Goal: Task Accomplishment & Management: Complete application form

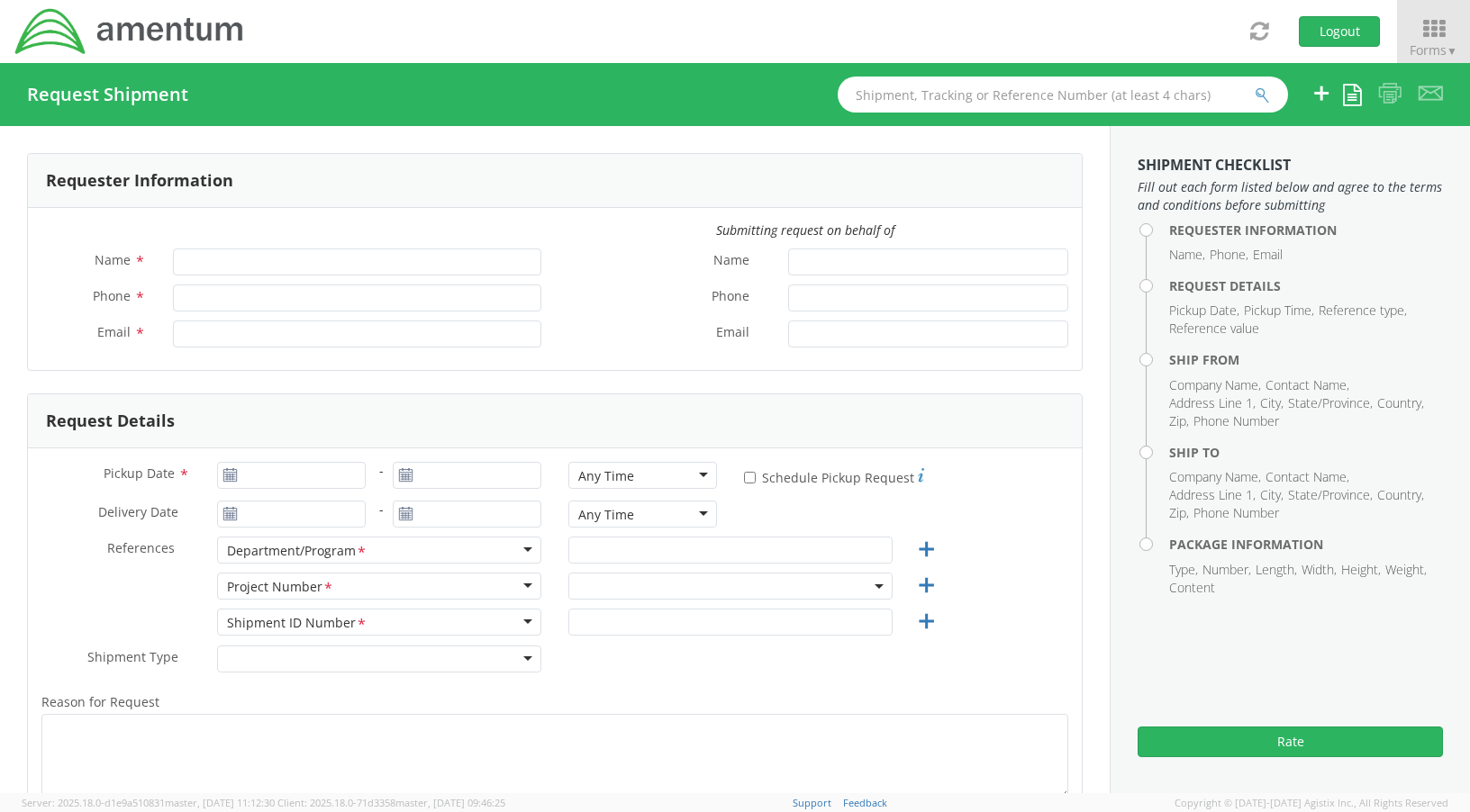
type input "[PERSON_NAME]"
type input "[PHONE_NUMBER]"
type input "[PERSON_NAME][EMAIL_ADDRESS][PERSON_NAME][DOMAIN_NAME]"
select select "OVHD.100616.00000"
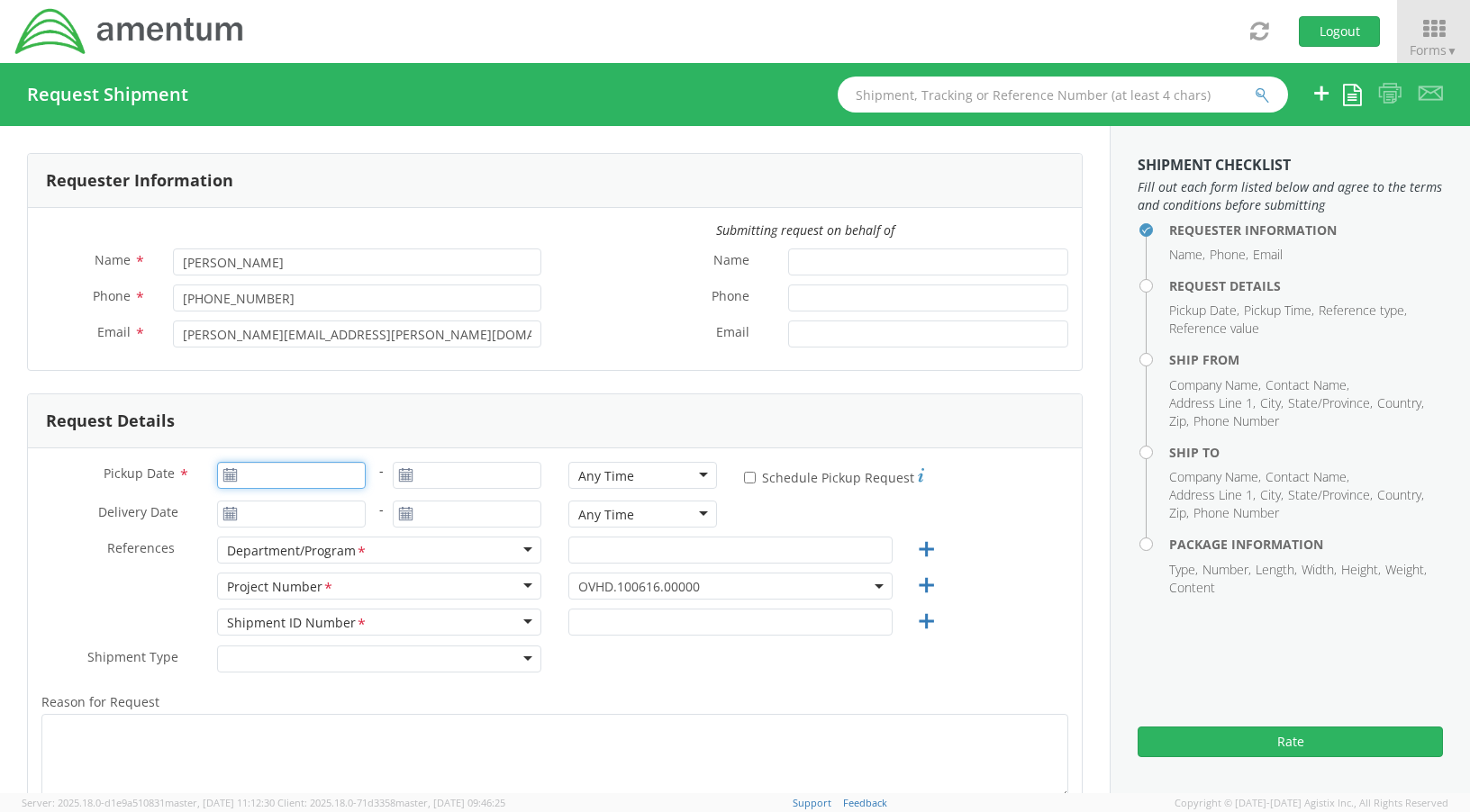
type input "[DATE]"
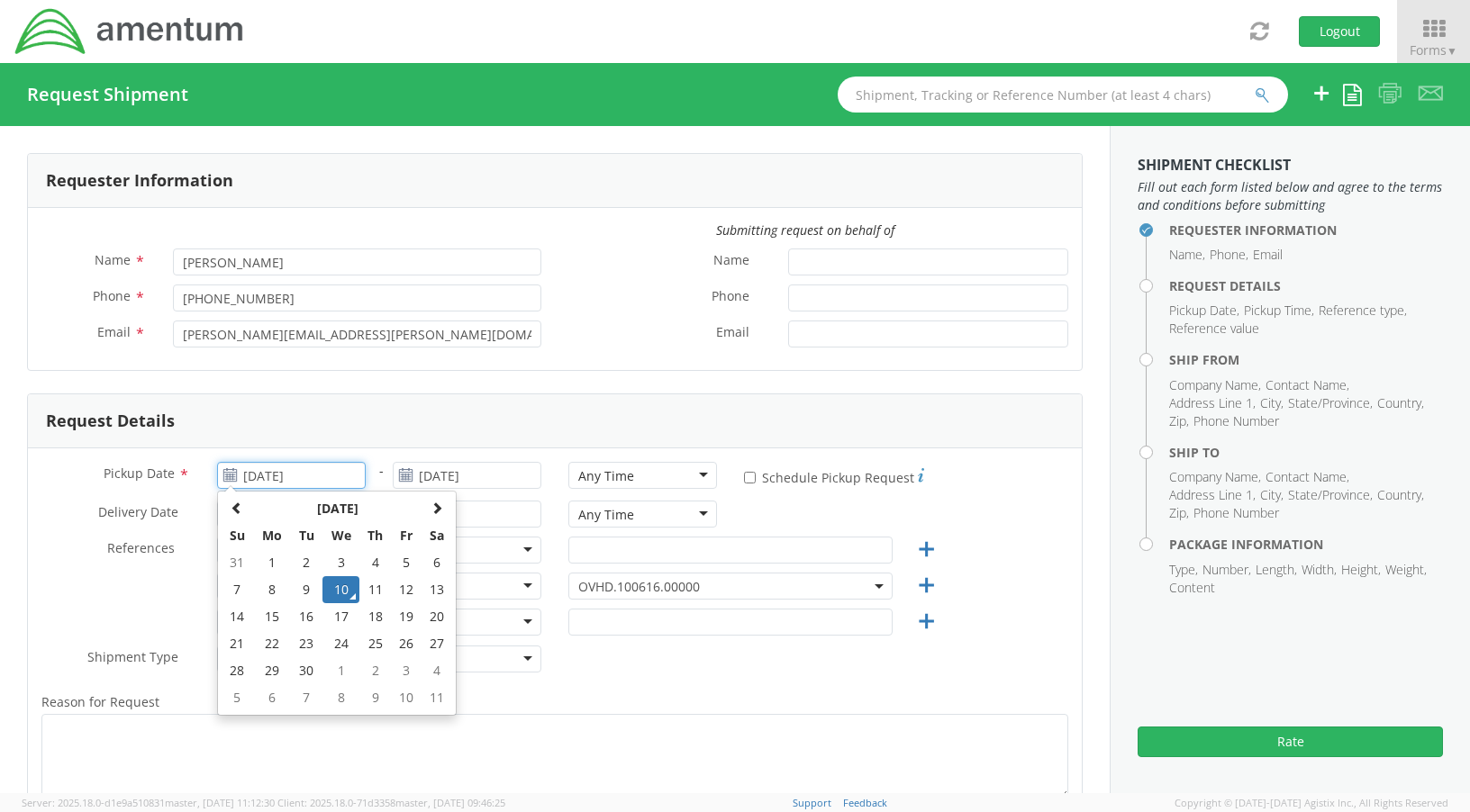
click at [281, 475] on input "[DATE]" at bounding box center [291, 476] width 149 height 27
click at [371, 599] on td "11" at bounding box center [375, 590] width 31 height 27
type input "[DATE]"
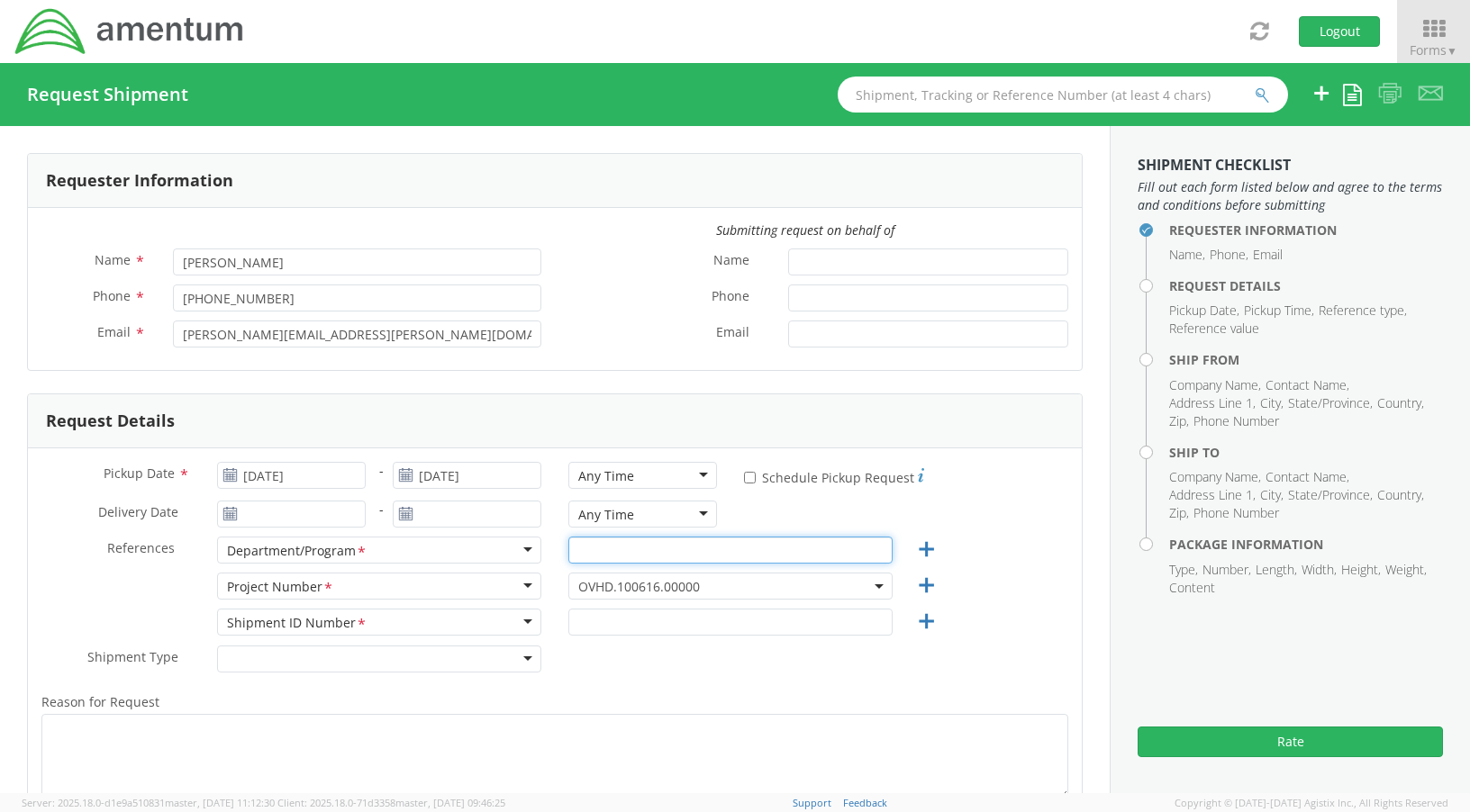
click at [626, 556] on input "text" at bounding box center [731, 550] width 325 height 27
type input "Annapolis Office"
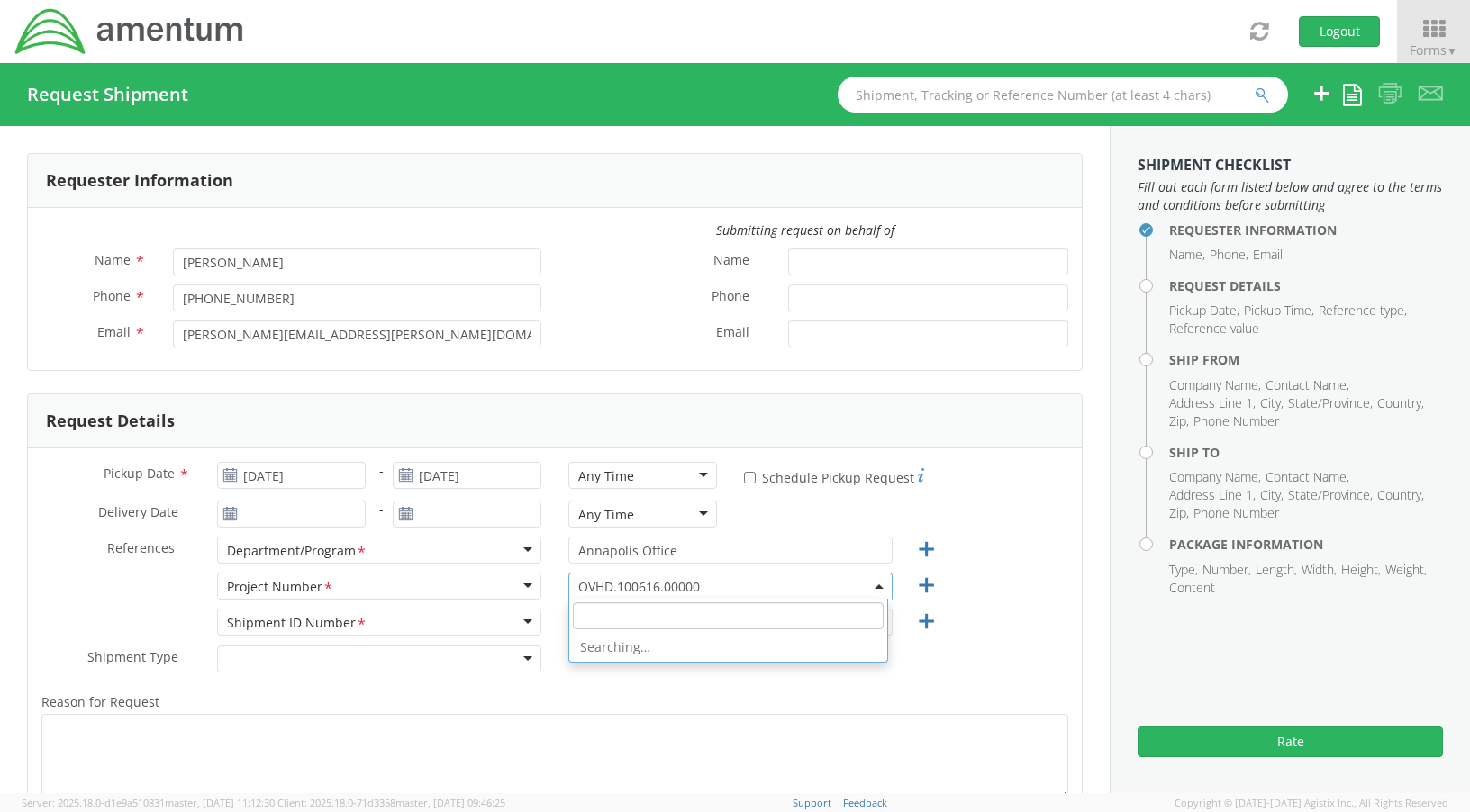
click at [827, 589] on span "OVHD.100616.00000" at bounding box center [731, 586] width 304 height 17
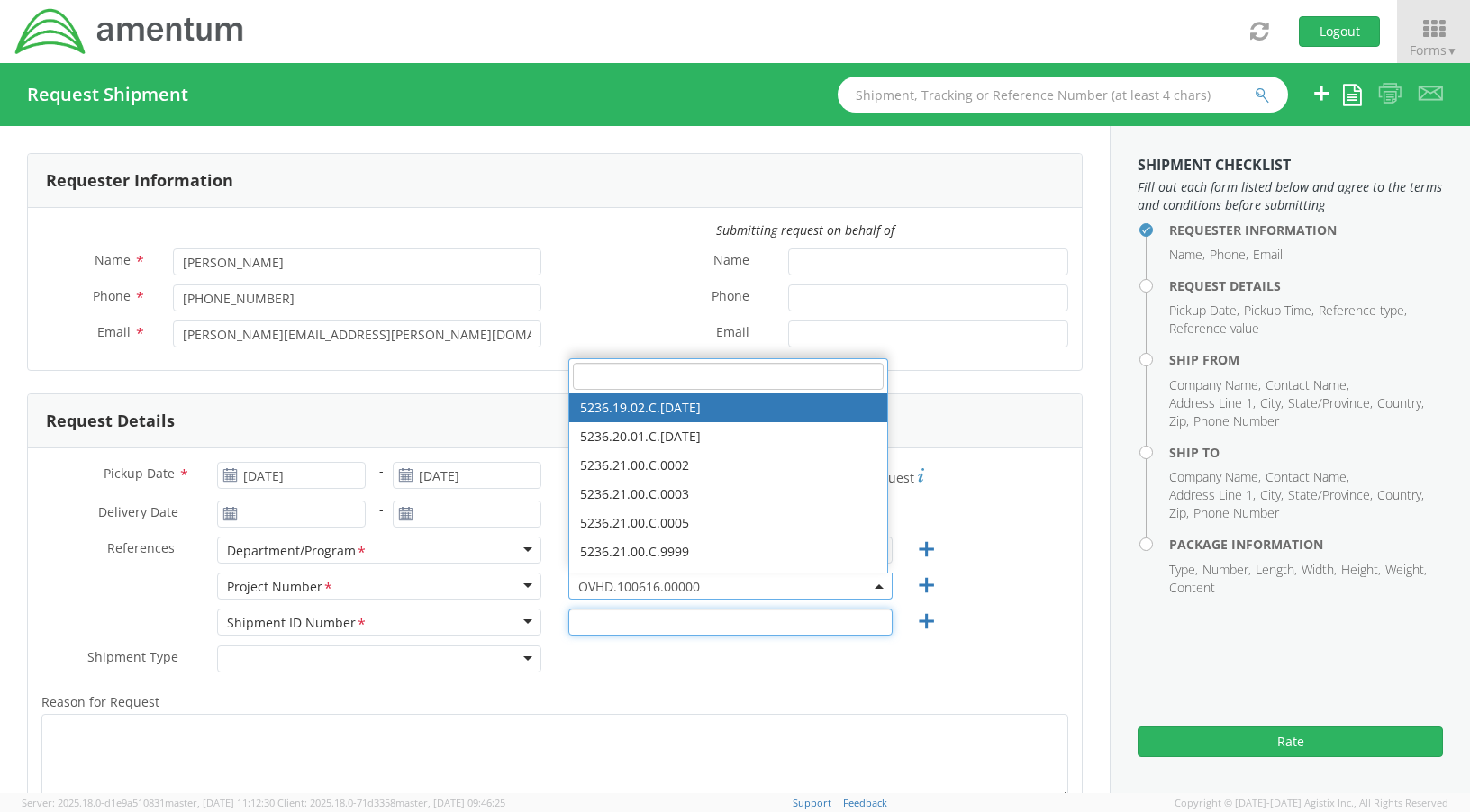
click at [707, 624] on input "text" at bounding box center [731, 623] width 325 height 27
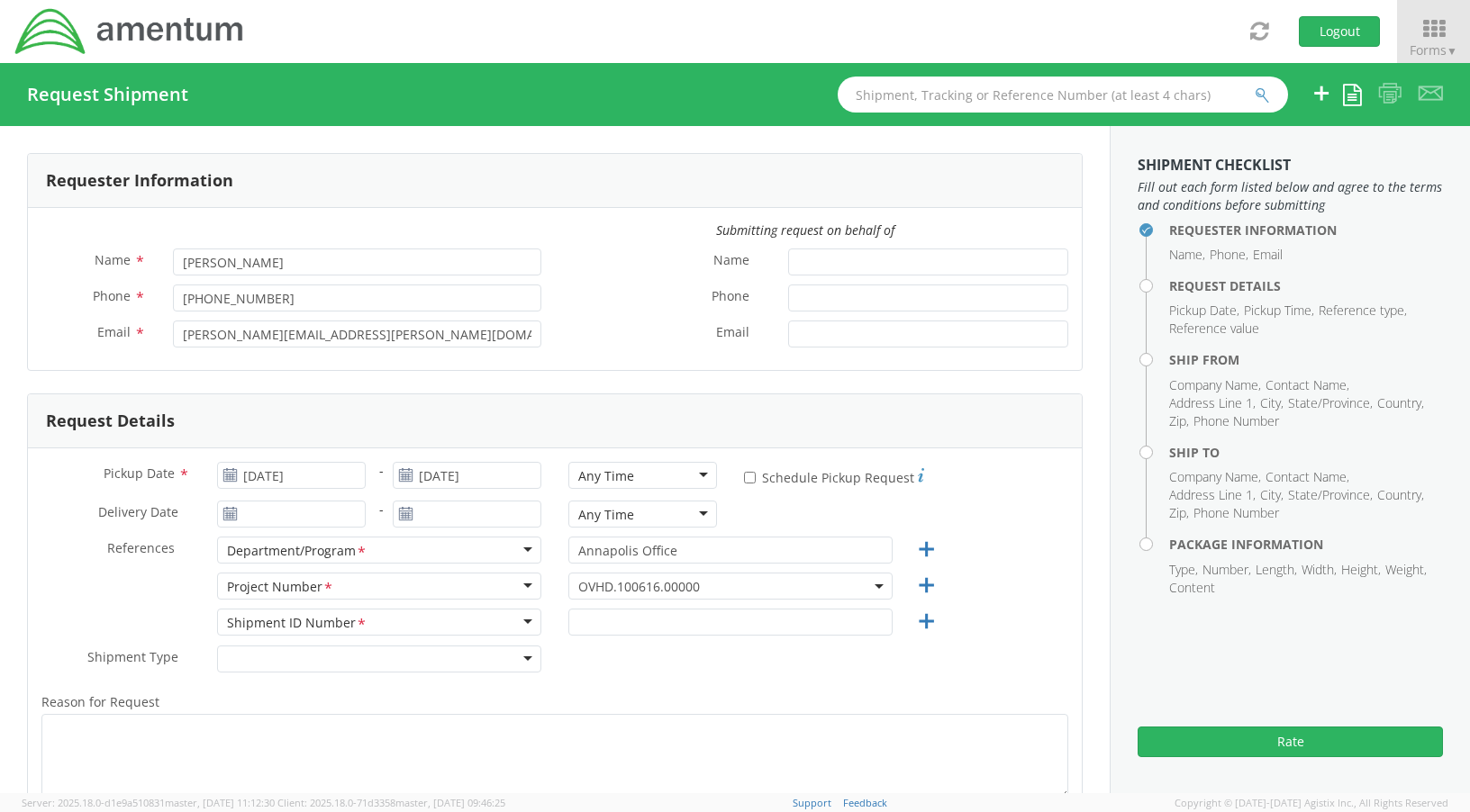
click at [692, 584] on span "OVHD.100616.00000" at bounding box center [731, 586] width 304 height 17
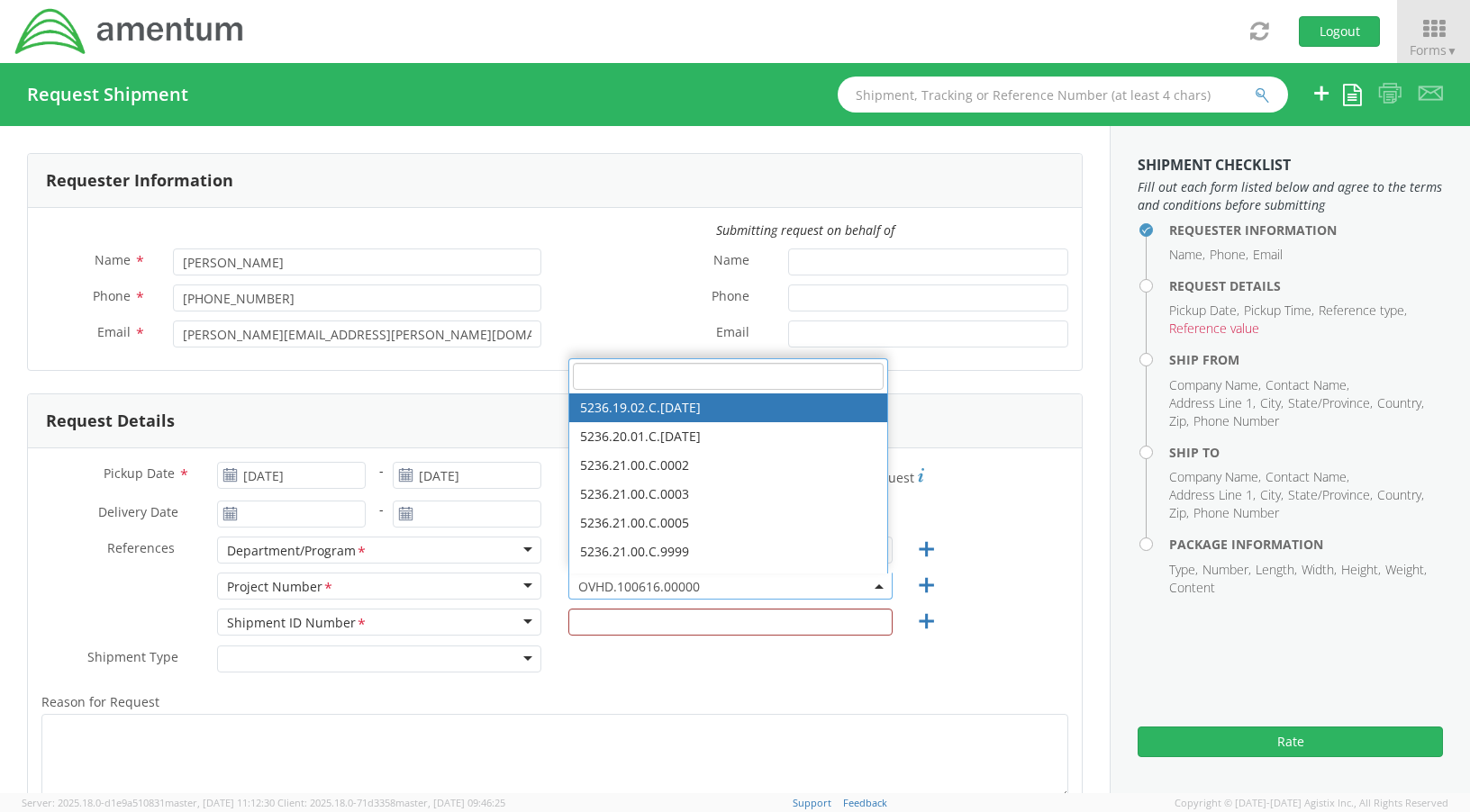
click at [635, 372] on input "search" at bounding box center [728, 377] width 311 height 27
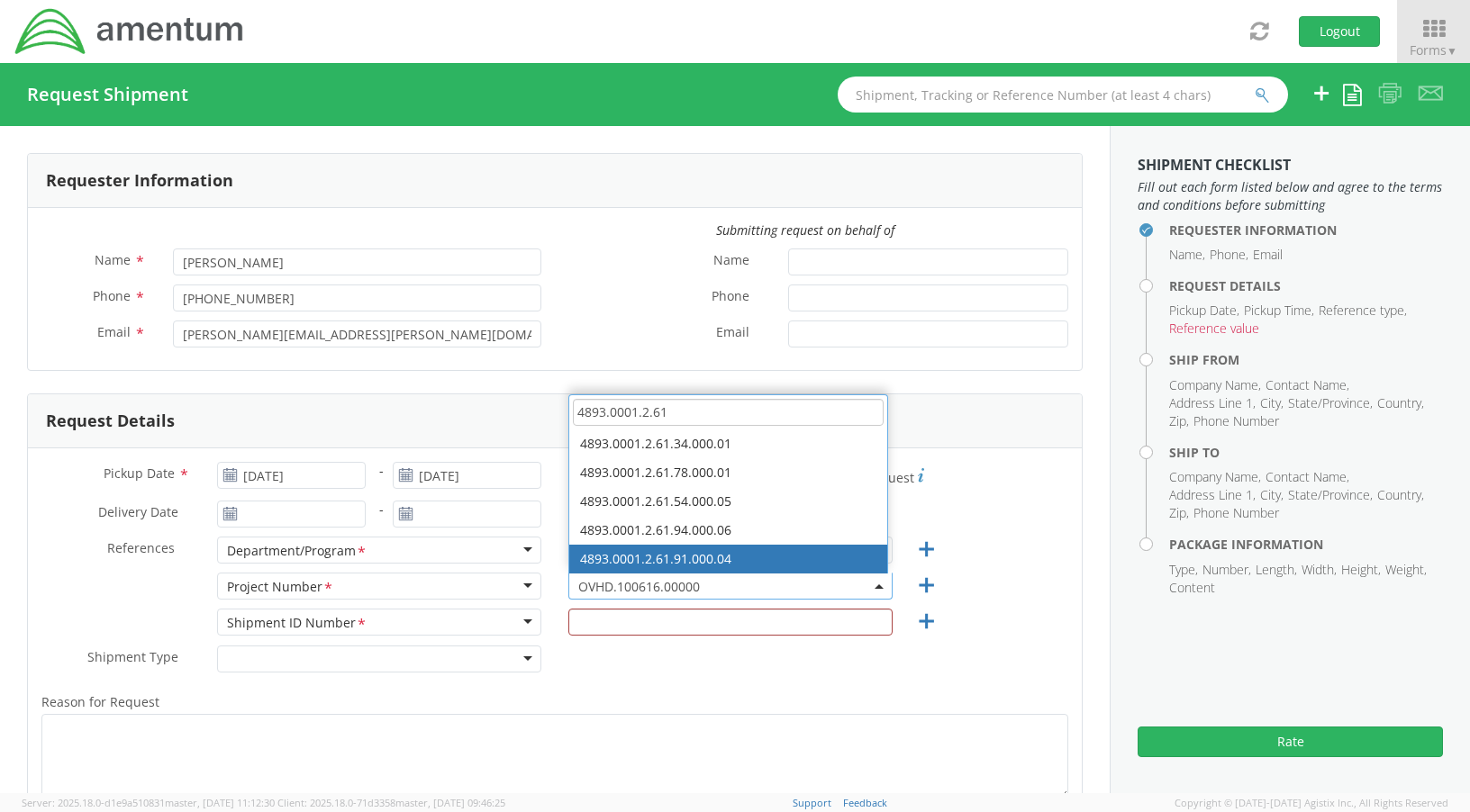
type input "4893.0001.2.61"
select select "4893.0001.2.61.91.000.04"
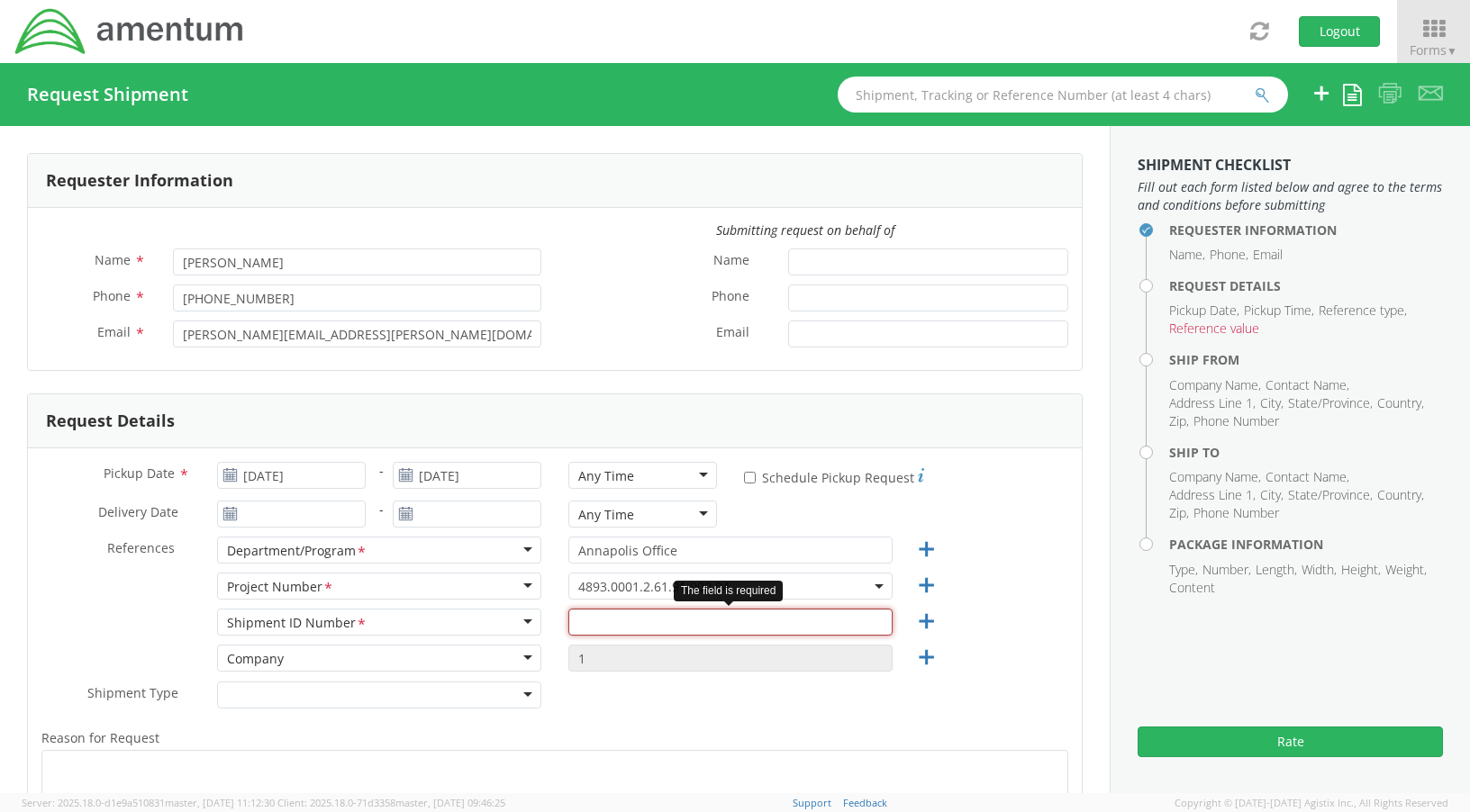
click at [646, 623] on input "text" at bounding box center [731, 623] width 325 height 27
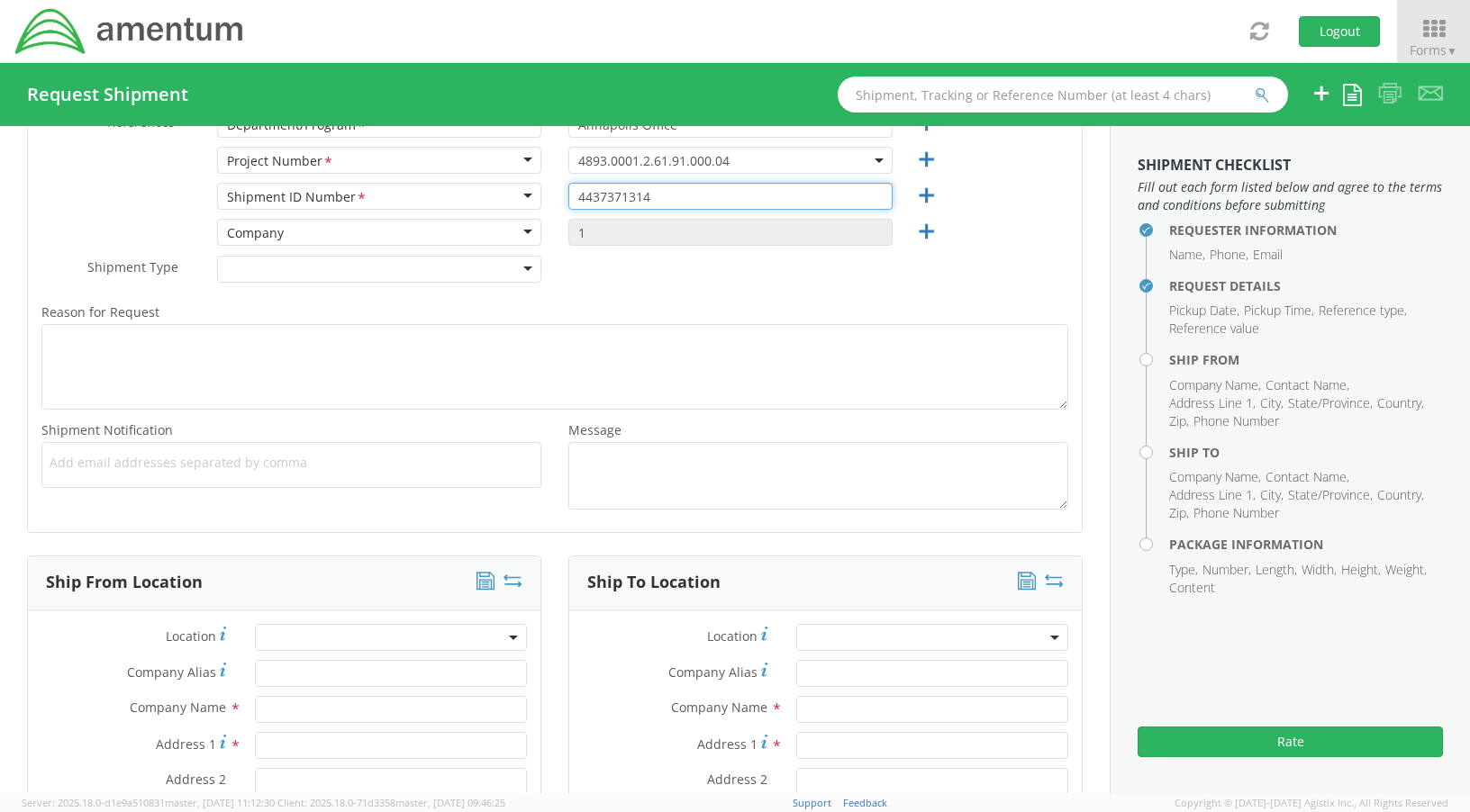
scroll to position [540, 0]
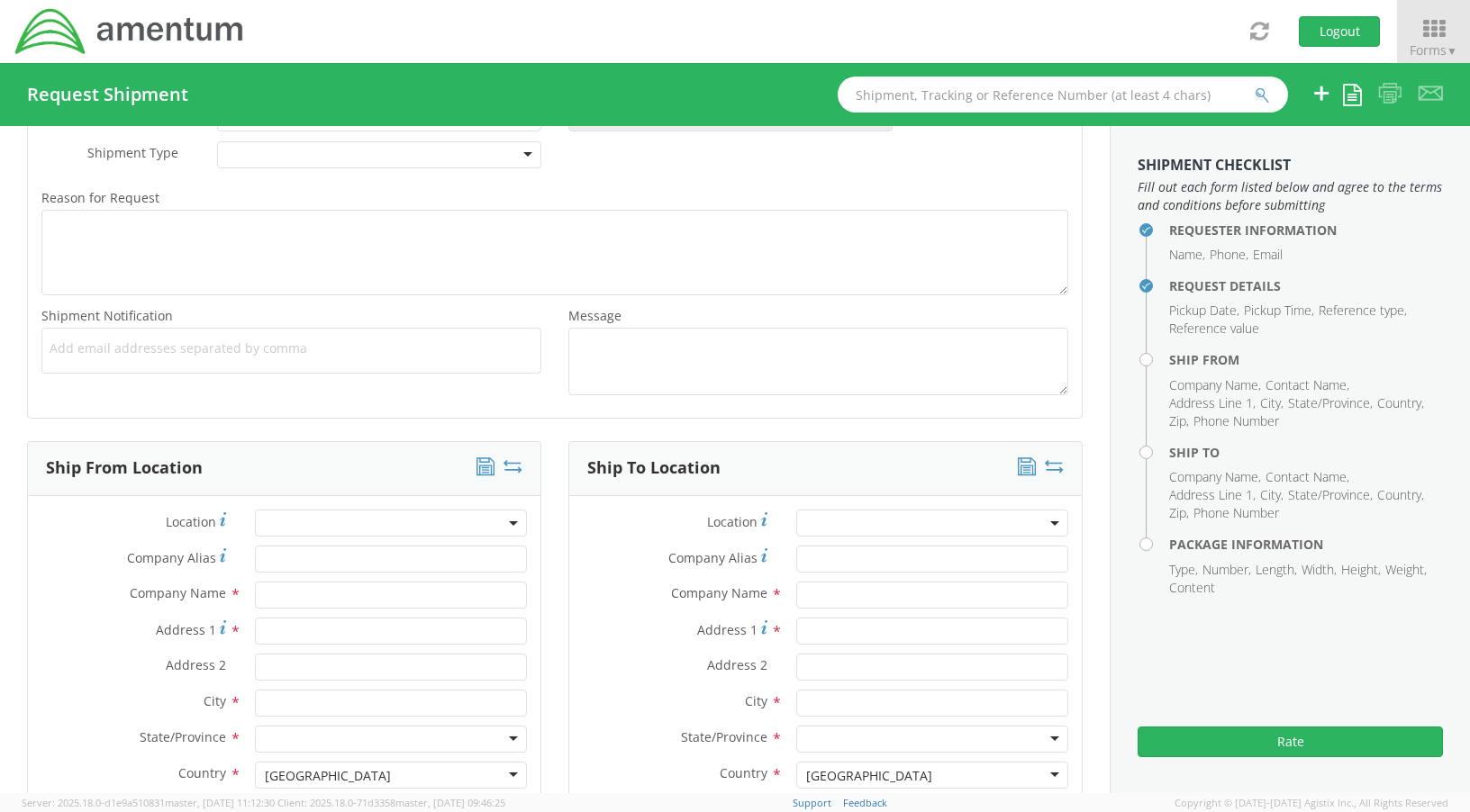
type input "4437371314"
click at [289, 592] on input "text" at bounding box center [390, 595] width 272 height 27
type input "[GEOGRAPHIC_DATA]"
type input "[STREET_ADDRESS]"
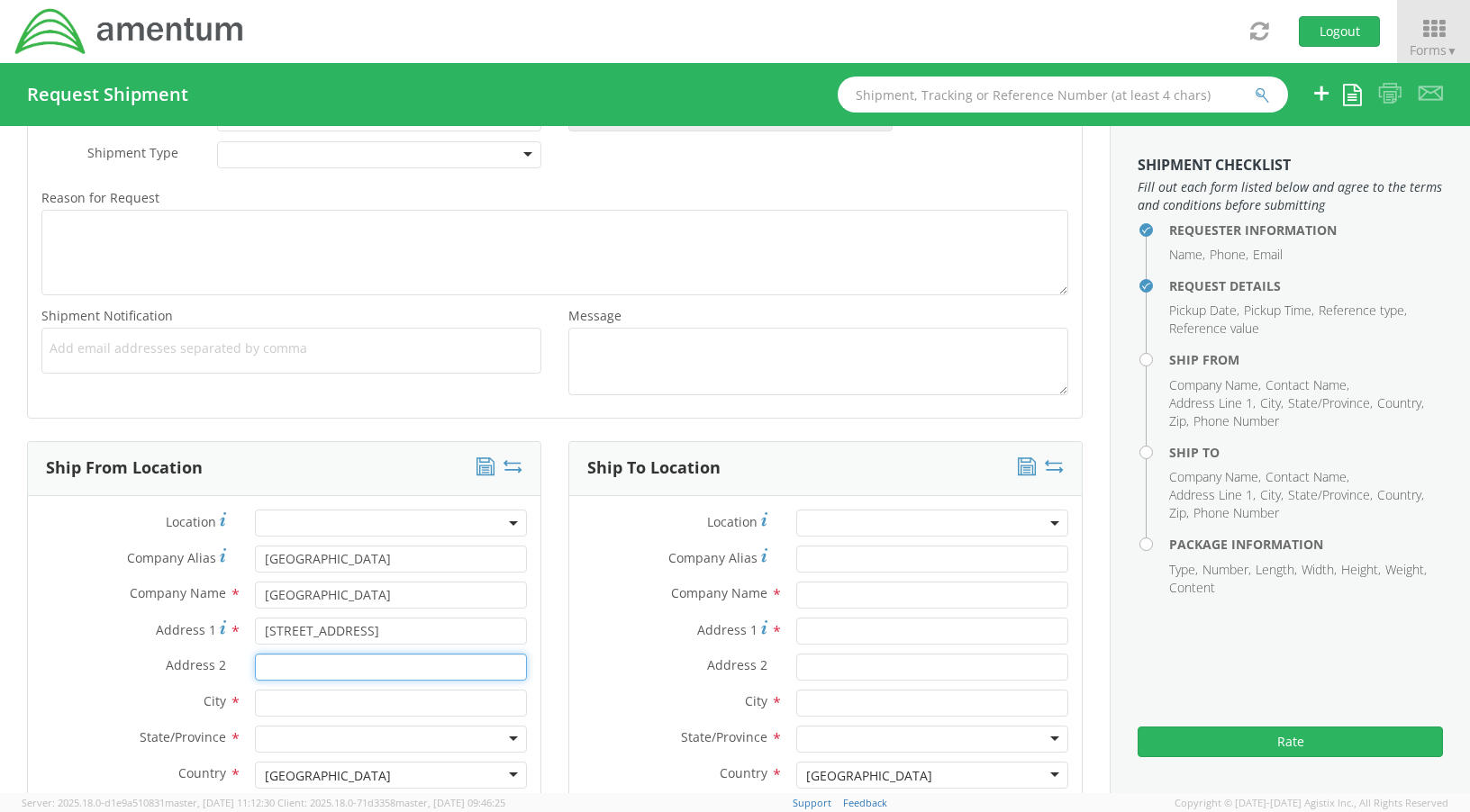
type input "Suite 400"
type input "[GEOGRAPHIC_DATA]"
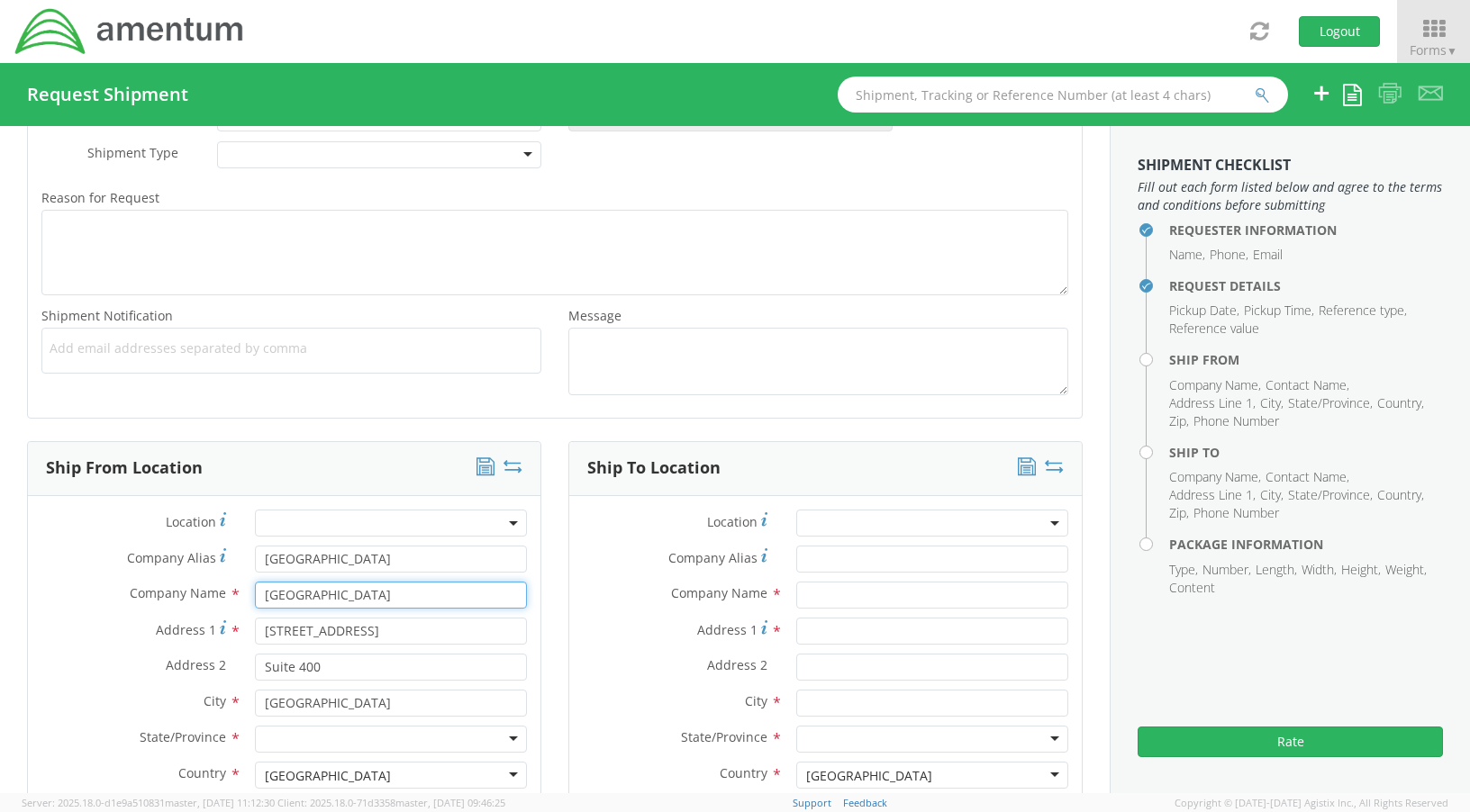
type input "Amentum"
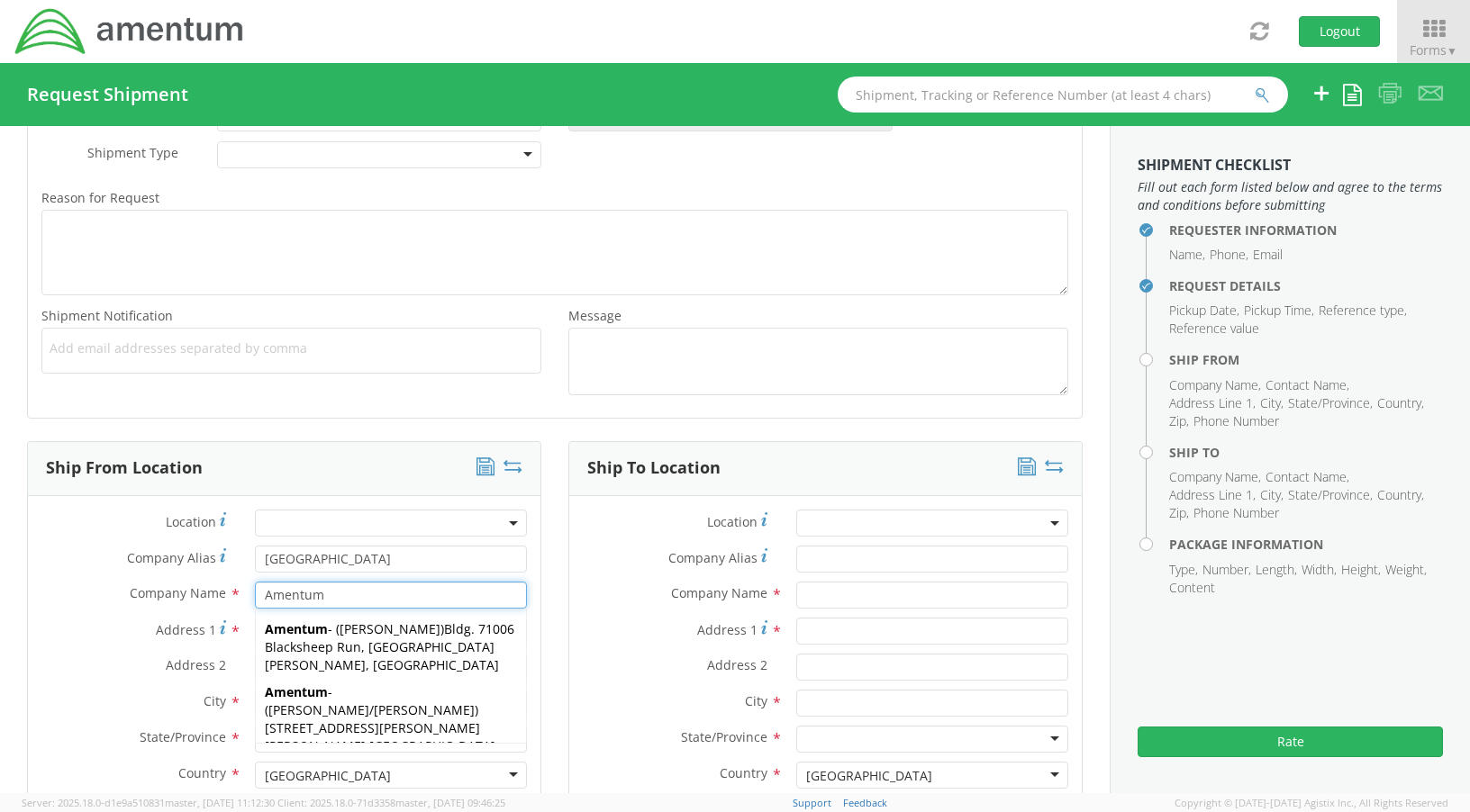
click at [363, 602] on input "Amentum" at bounding box center [390, 595] width 272 height 27
type input "20701"
type input "[PERSON_NAME]"
type input "4437371314"
type input "[PERSON_NAME][EMAIL_ADDRESS][PERSON_NAME][DOMAIN_NAME]"
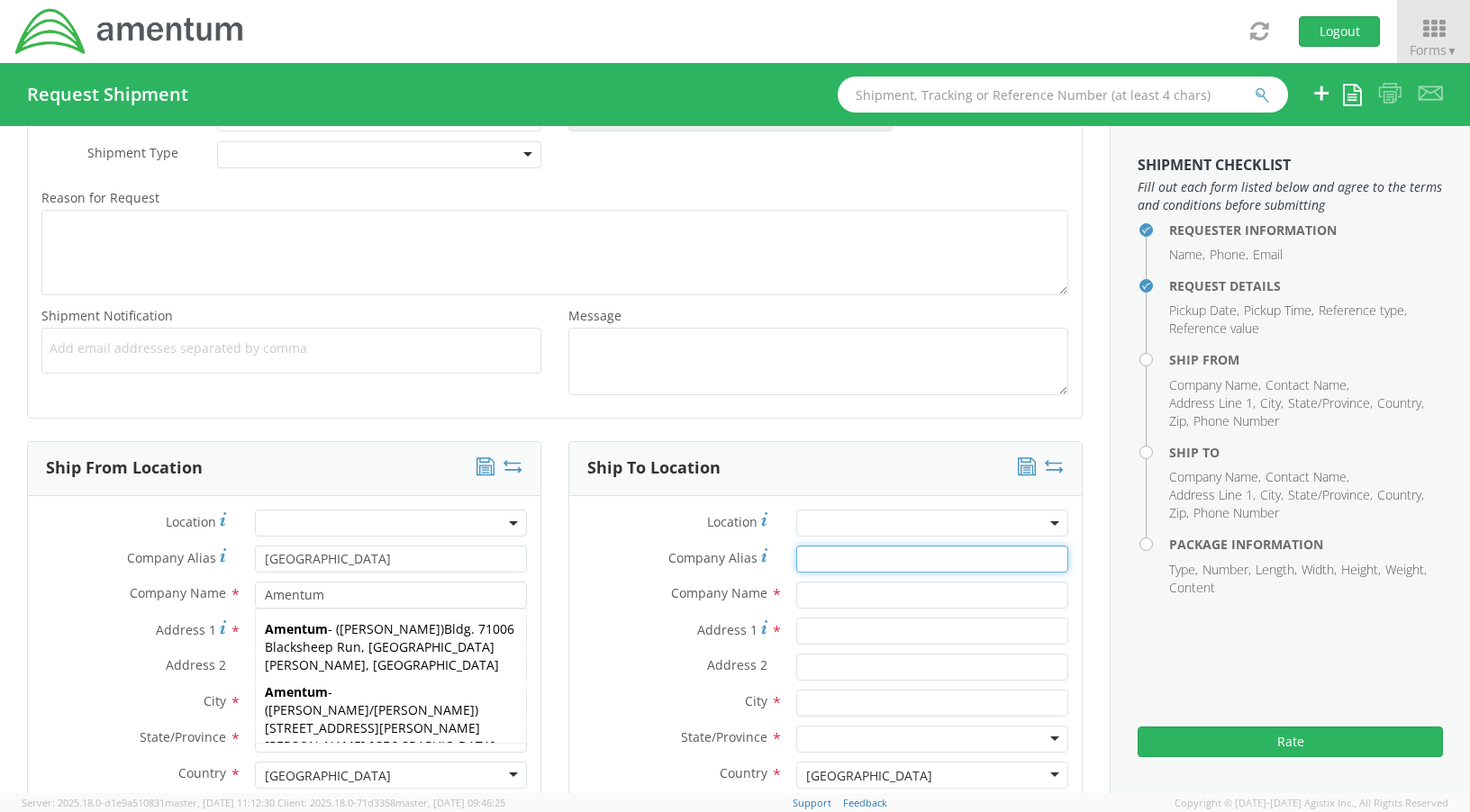
type input "Amentum"
type input "Satish P"
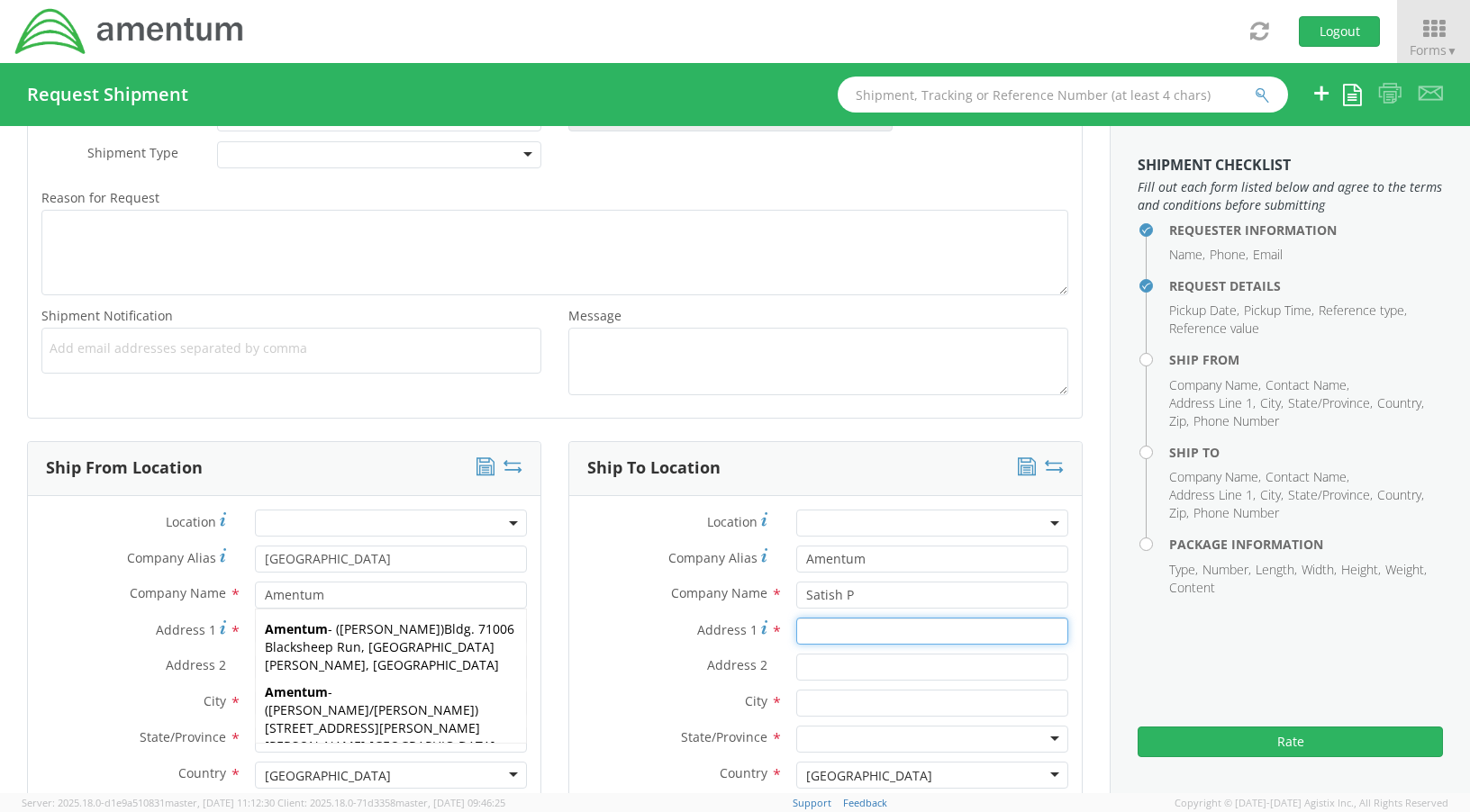
type input "[STREET_ADDRESS]"
type input "[GEOGRAPHIC_DATA]"
type input "44149"
type input "[PERSON_NAME]"
type input "2165232093"
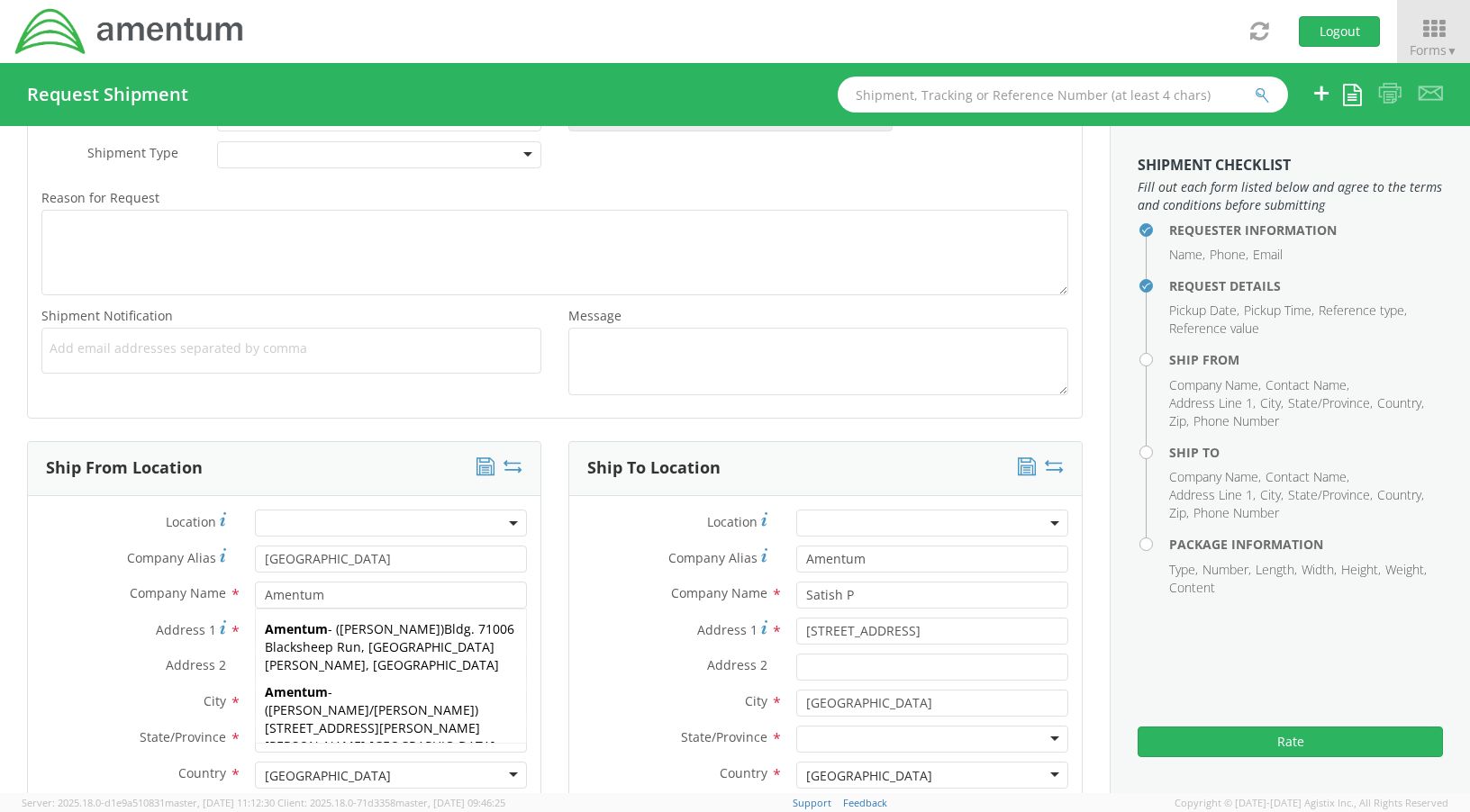
type input "[EMAIL_ADDRESS][PERSON_NAME][DOMAIN_NAME]"
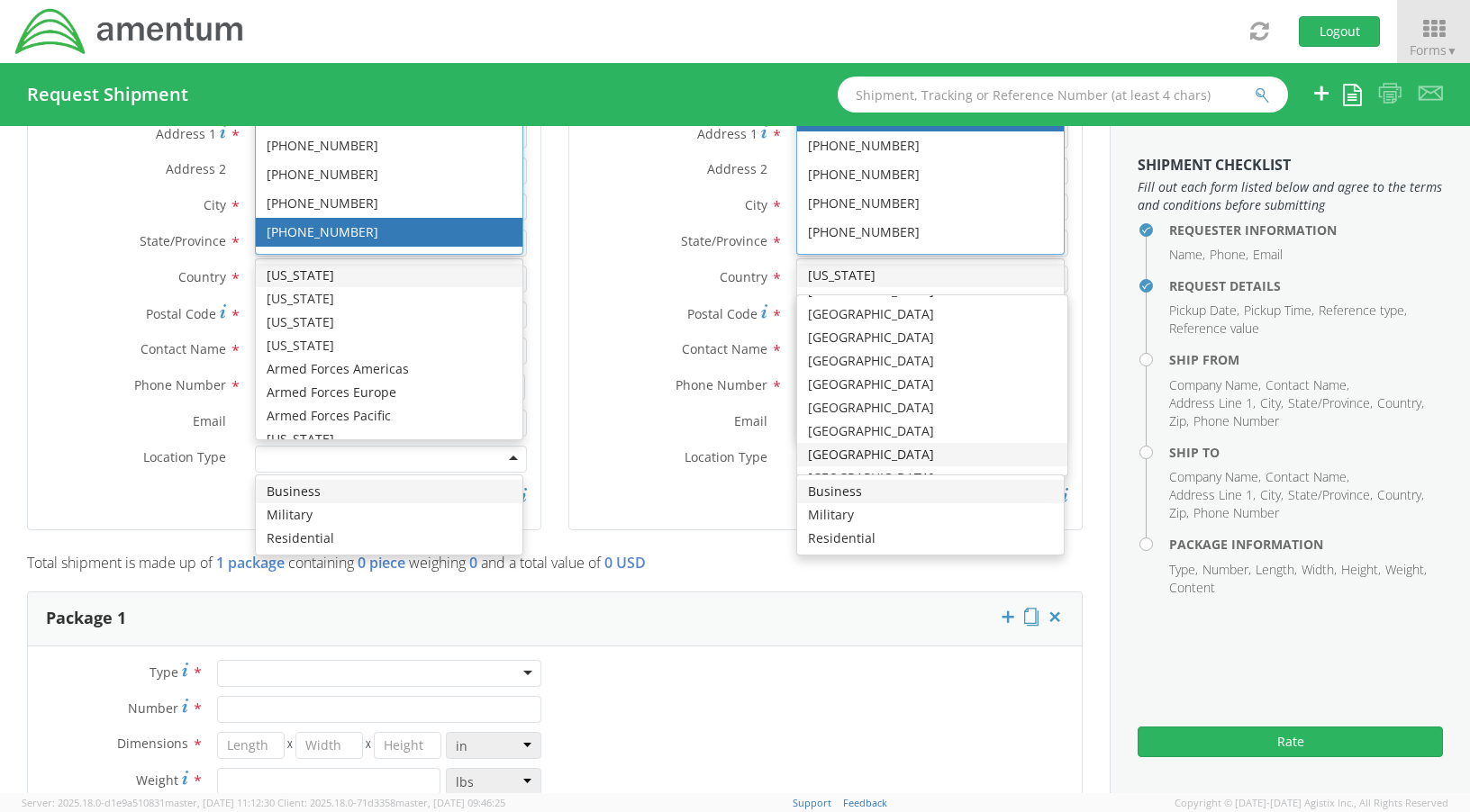
scroll to position [603, 0]
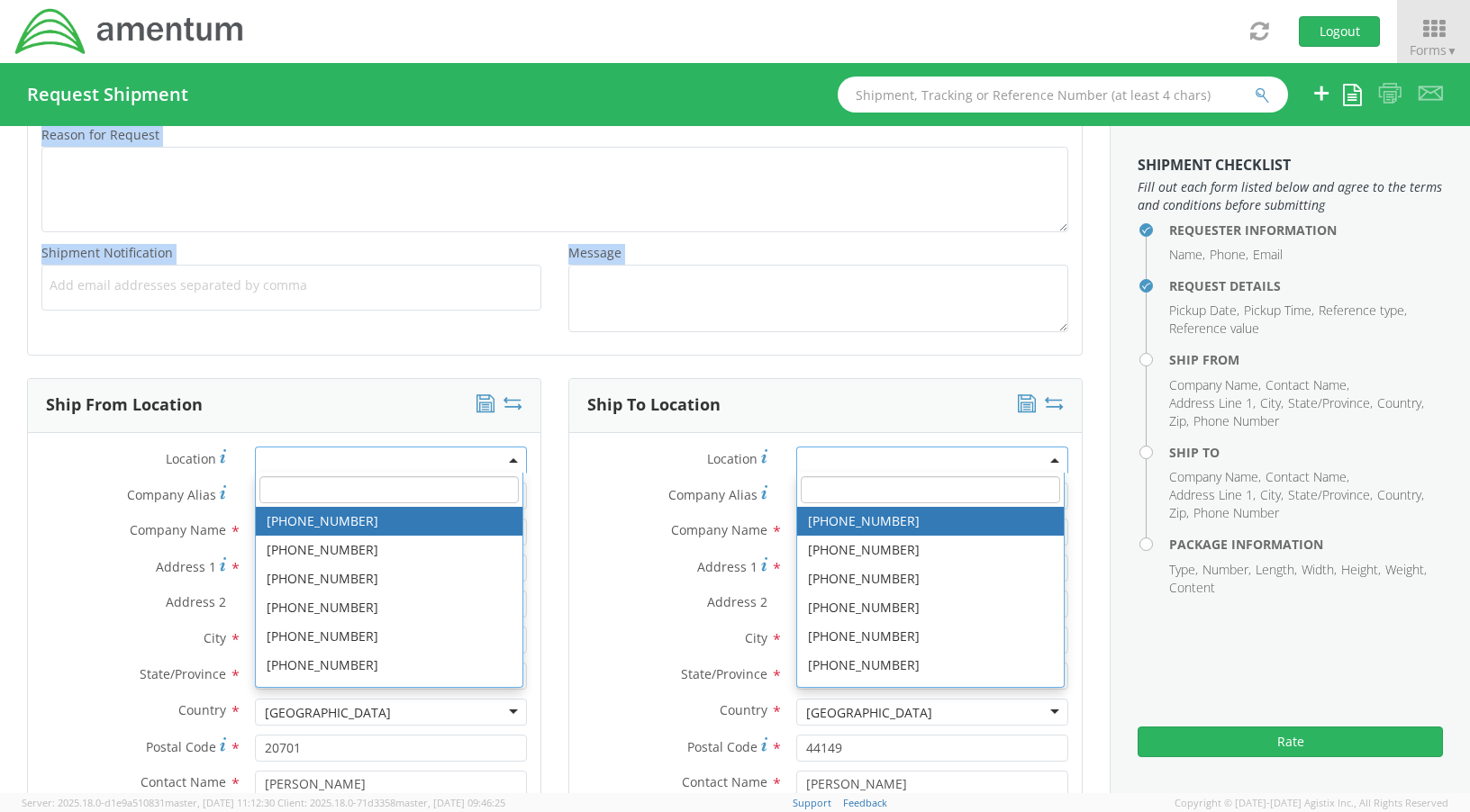
drag, startPoint x: 0, startPoint y: 559, endPoint x: 13, endPoint y: 557, distance: 13.2
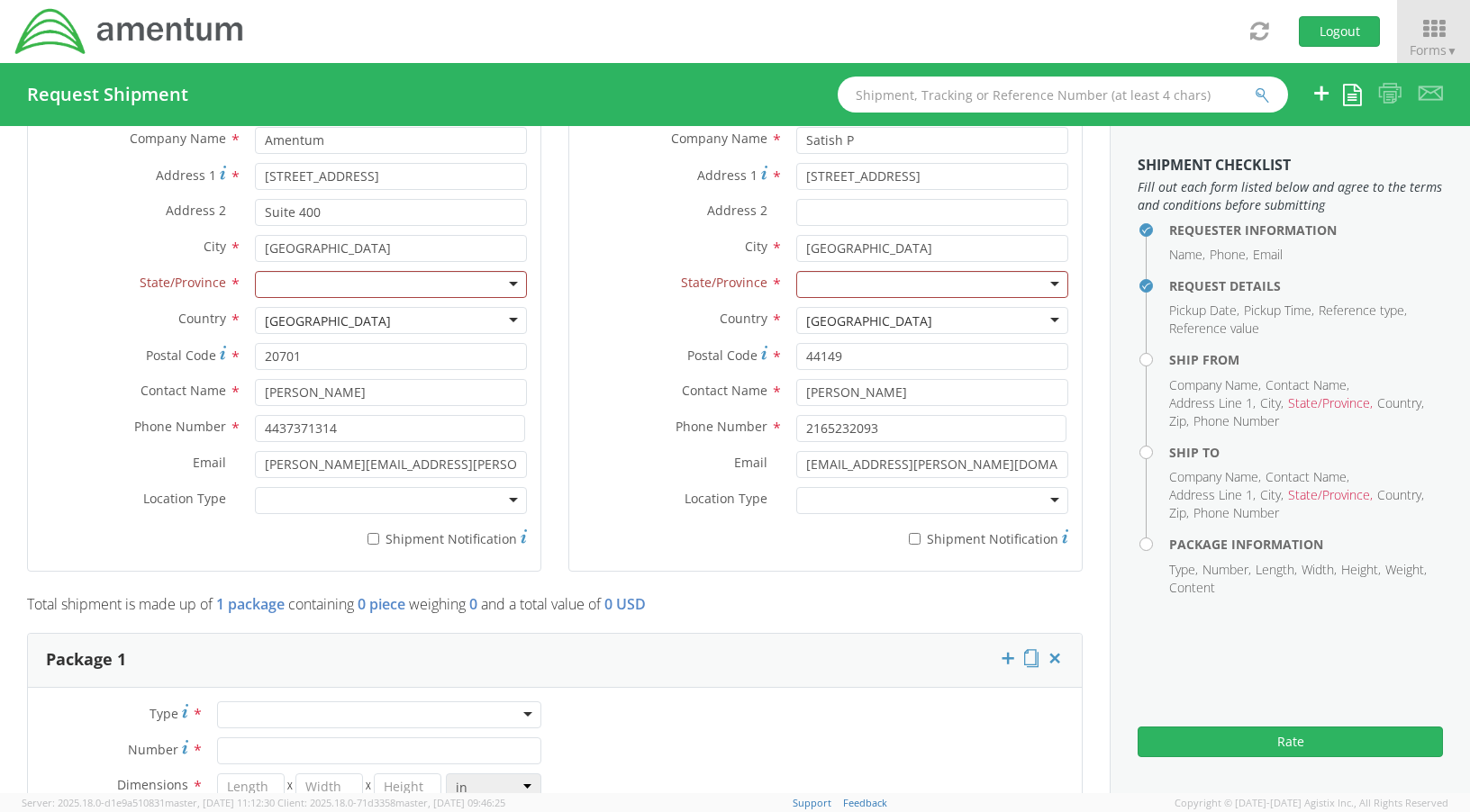
scroll to position [964, 0]
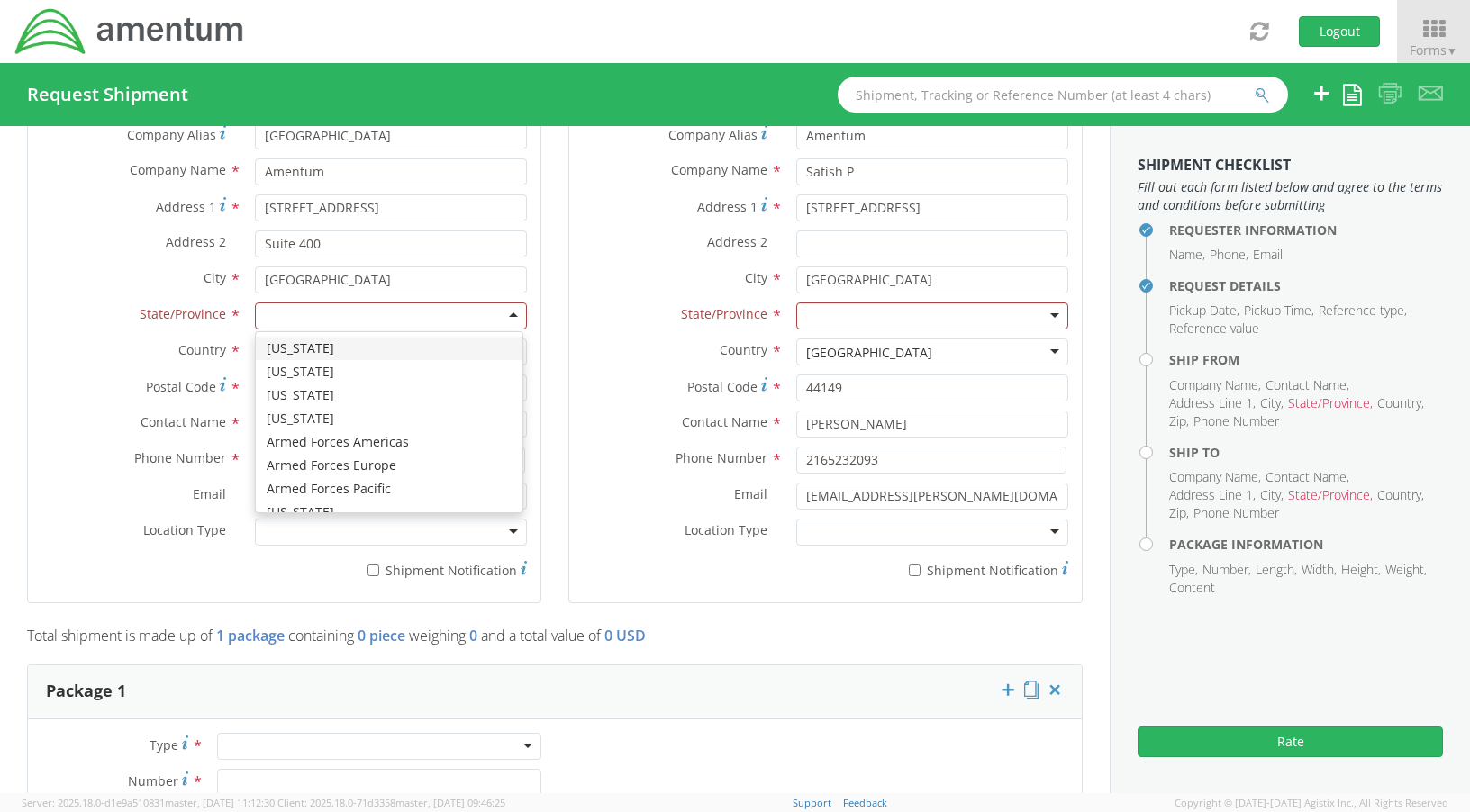
click at [500, 322] on div at bounding box center [390, 317] width 272 height 27
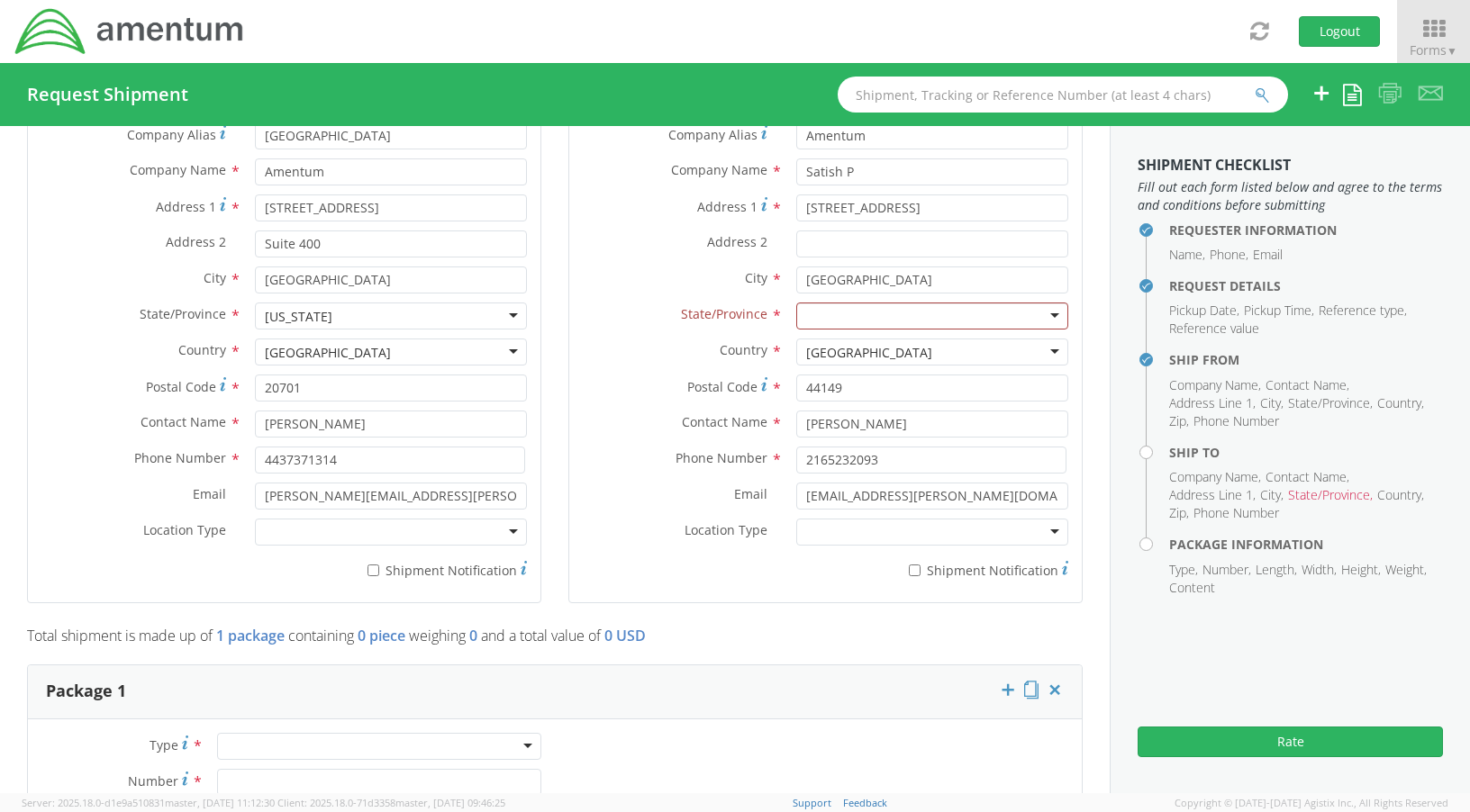
click at [387, 532] on div at bounding box center [390, 533] width 272 height 27
click at [388, 532] on div at bounding box center [390, 533] width 272 height 27
drag, startPoint x: 377, startPoint y: 573, endPoint x: 419, endPoint y: 569, distance: 42.2
click at [378, 571] on label "* Shipment Notification" at bounding box center [390, 569] width 272 height 22
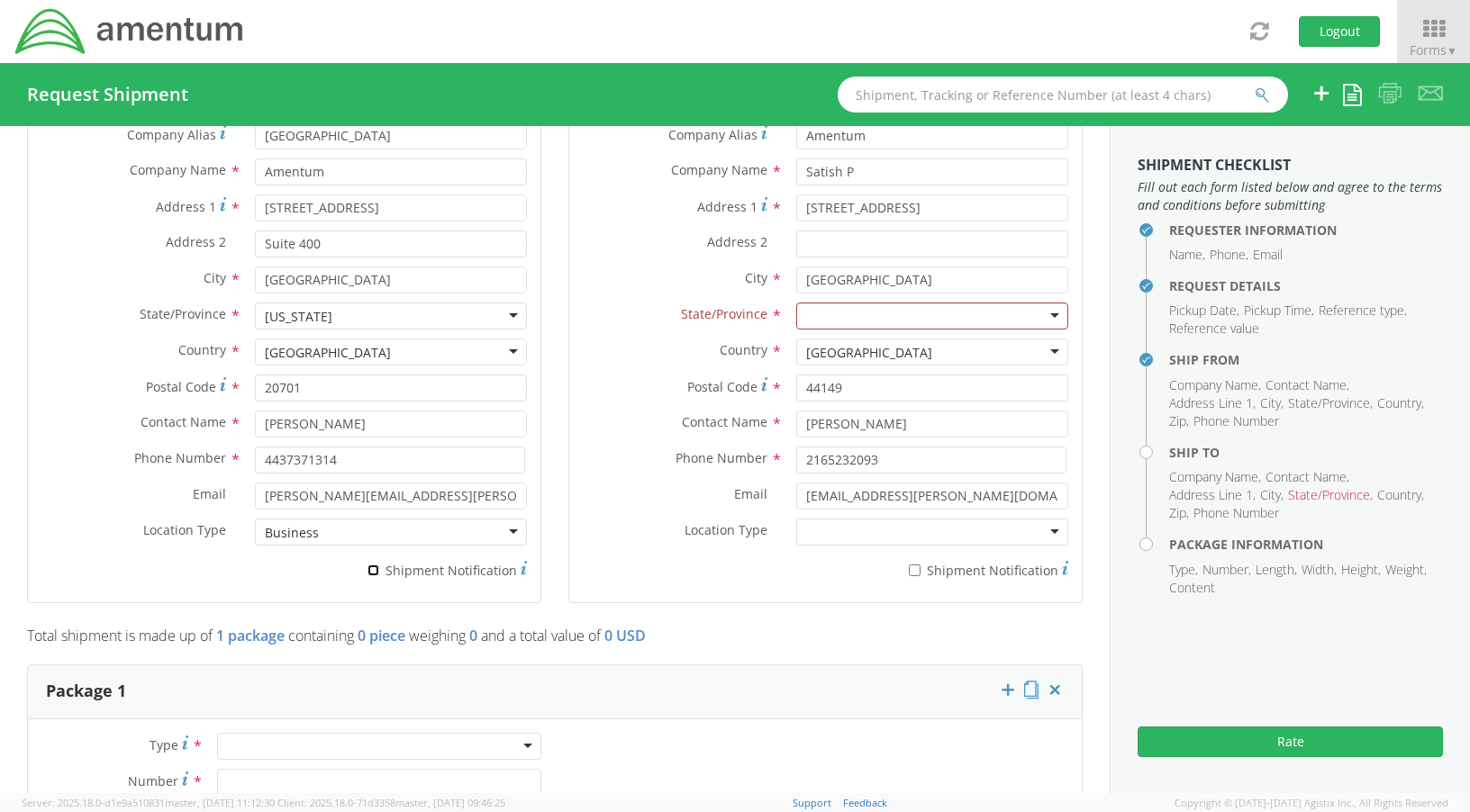
click at [378, 571] on input "* Shipment Notification" at bounding box center [374, 571] width 12 height 12
checkbox input "true"
